Goal: Information Seeking & Learning: Compare options

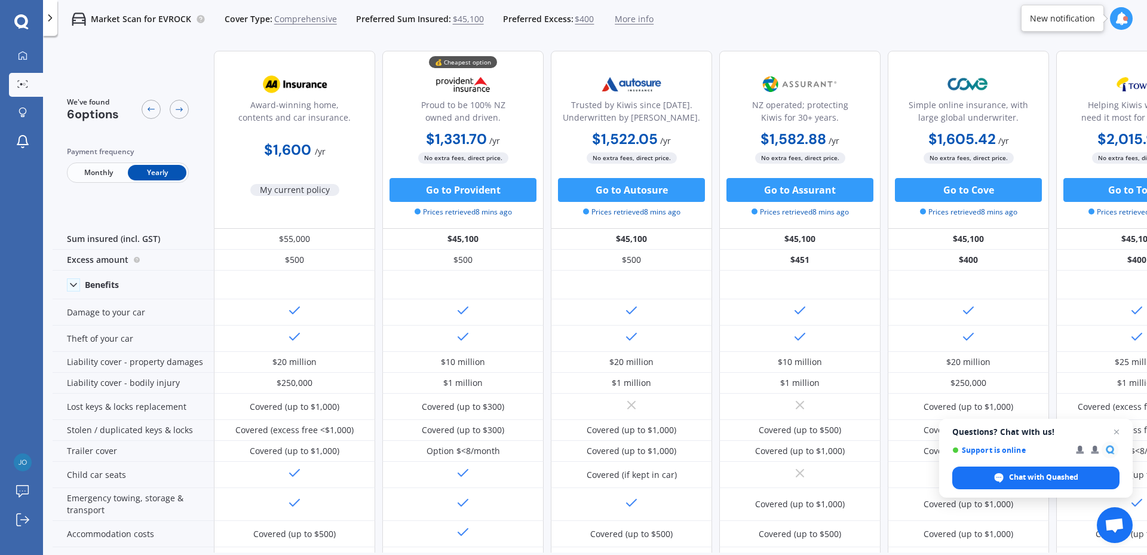
click at [272, 191] on span "My current policy" at bounding box center [294, 190] width 89 height 12
click at [284, 100] on div "Award-winning home, contents and car insurance." at bounding box center [294, 114] width 141 height 30
click at [295, 146] on b "$1,600" at bounding box center [287, 149] width 47 height 19
click at [291, 93] on img at bounding box center [294, 84] width 79 height 30
click at [467, 16] on span "$45,100" at bounding box center [468, 19] width 31 height 12
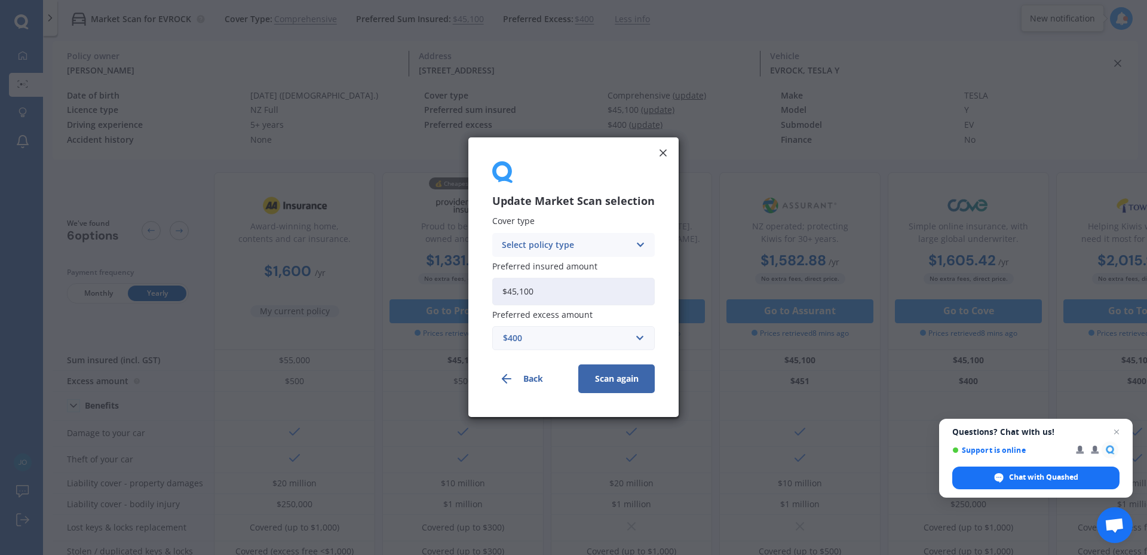
click at [626, 243] on div "Select policy type" at bounding box center [566, 244] width 128 height 13
click at [591, 267] on div "Comprehensive" at bounding box center [573, 269] width 161 height 22
click at [664, 152] on icon at bounding box center [663, 153] width 12 height 12
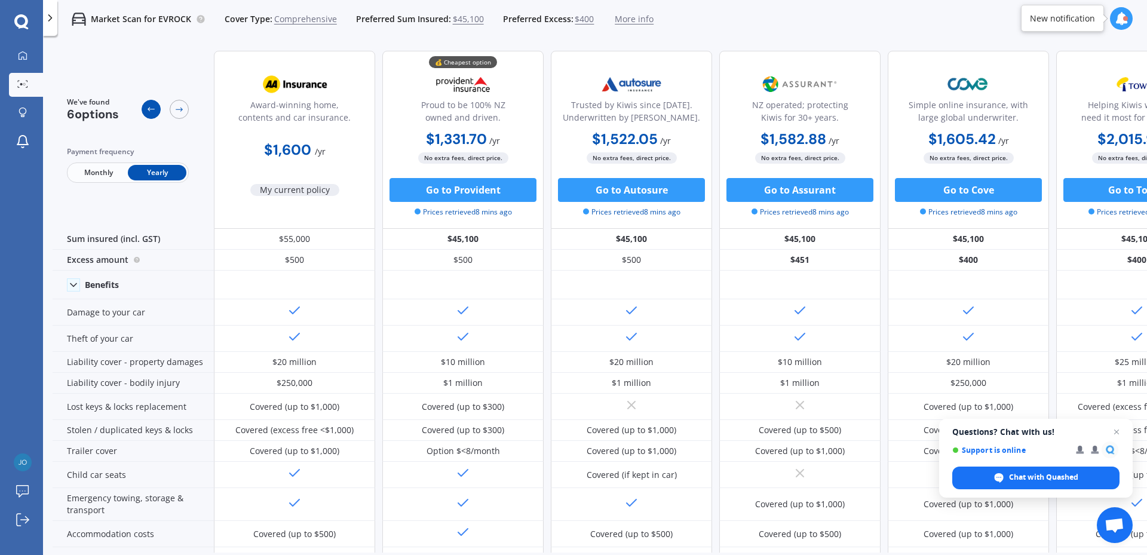
click at [152, 109] on icon at bounding box center [151, 110] width 10 height 10
click at [151, 112] on icon at bounding box center [151, 110] width 10 height 10
click at [636, 23] on span "More info" at bounding box center [634, 19] width 39 height 12
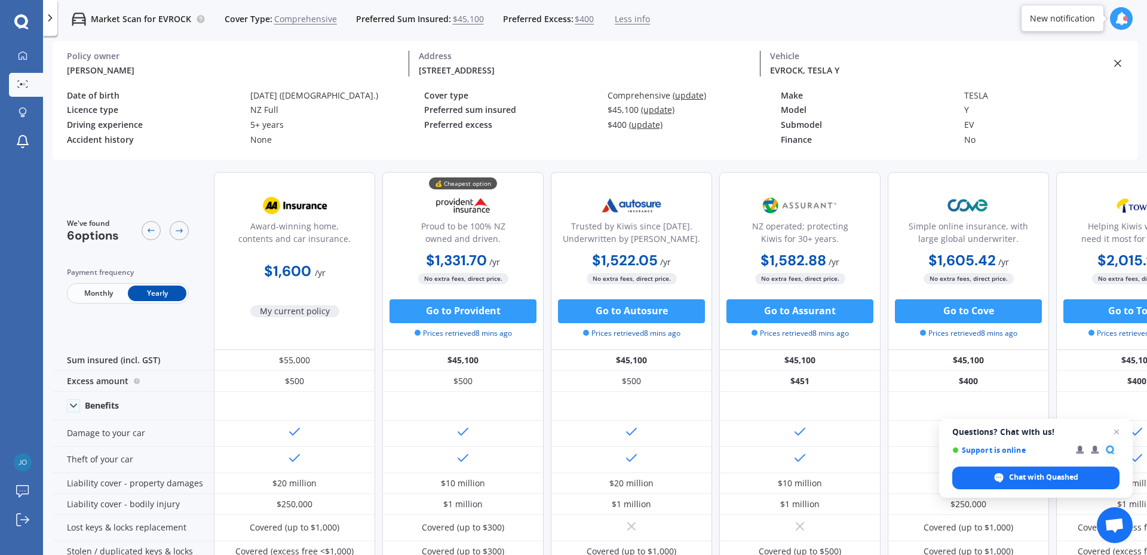
click at [289, 311] on span "My current policy" at bounding box center [294, 311] width 89 height 12
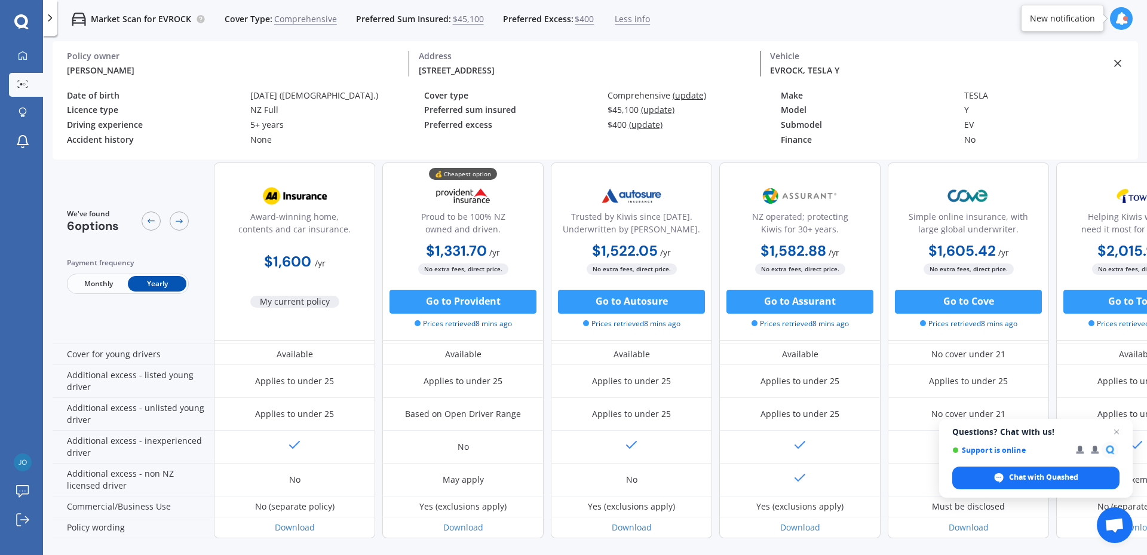
scroll to position [596, 0]
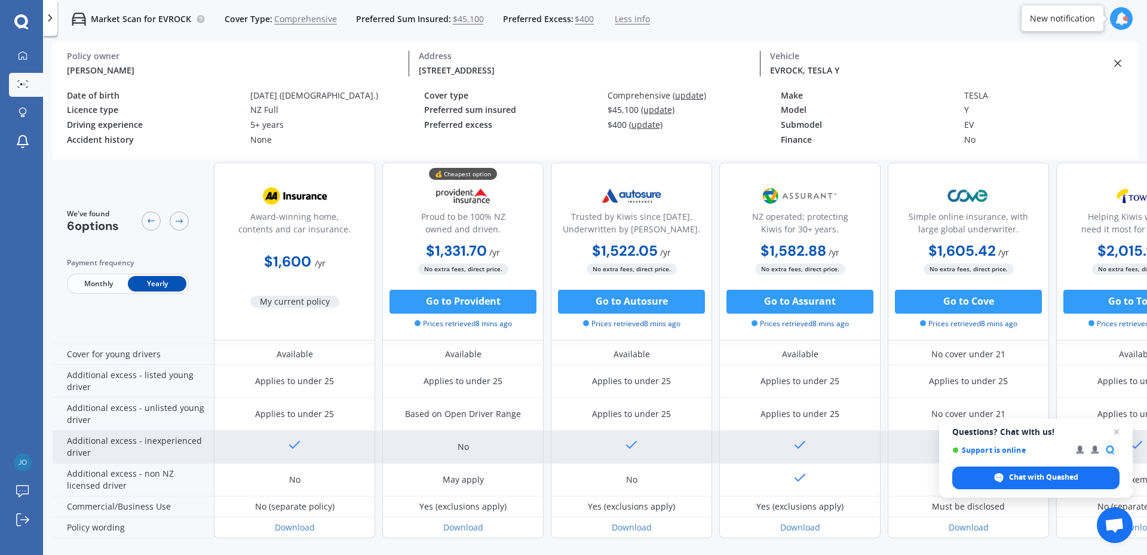
click at [450, 441] on div "No" at bounding box center [462, 447] width 161 height 33
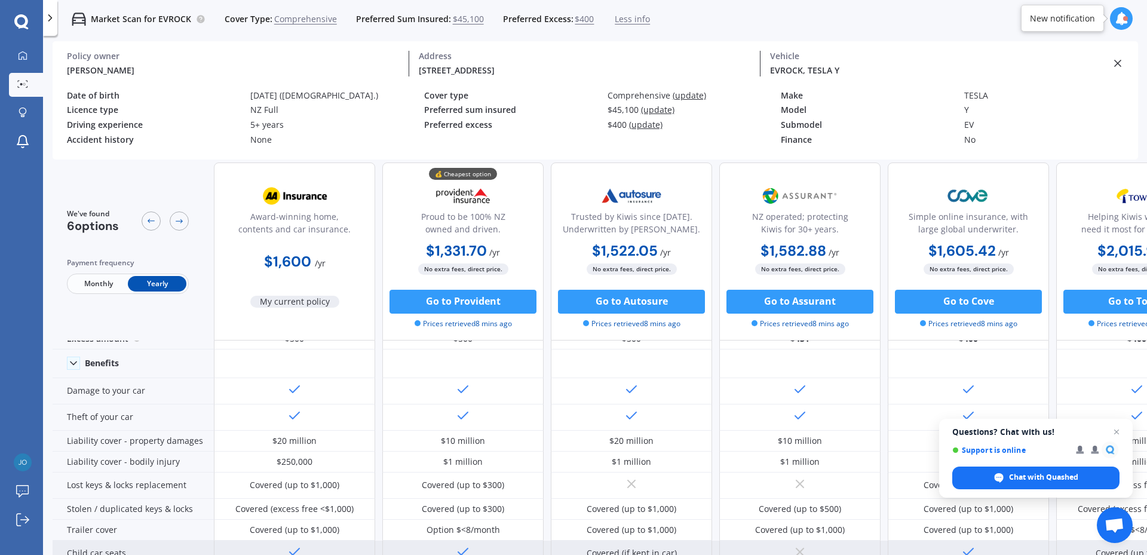
scroll to position [0, 0]
